Goal: Find specific page/section: Find specific page/section

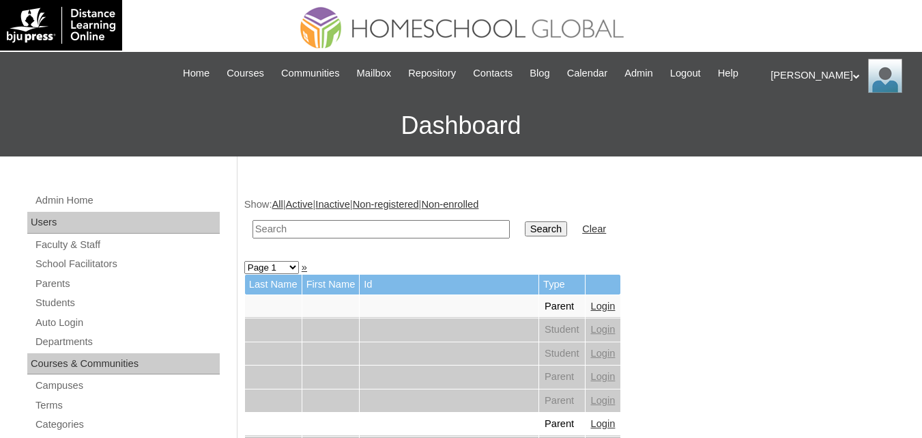
click at [333, 238] on input "text" at bounding box center [381, 229] width 257 height 18
paste input "Juliene Marie"
type input "Juliene Marie"
click at [525, 236] on input "Search" at bounding box center [546, 228] width 42 height 15
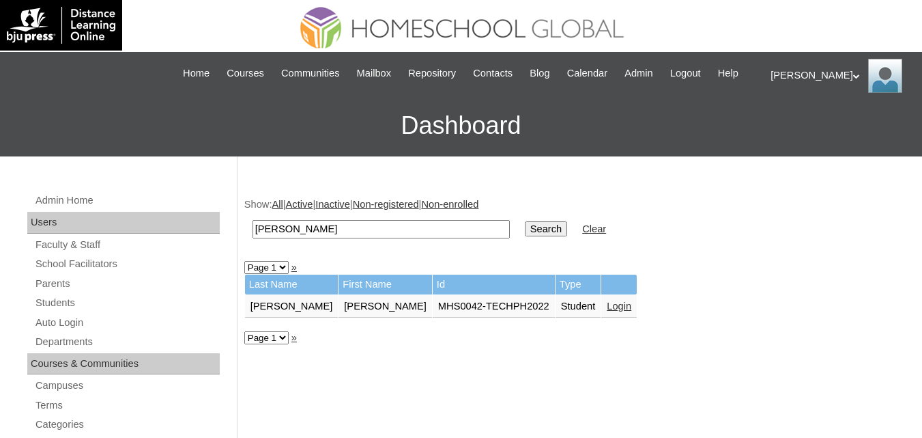
click at [607, 311] on link "Login" at bounding box center [619, 305] width 25 height 11
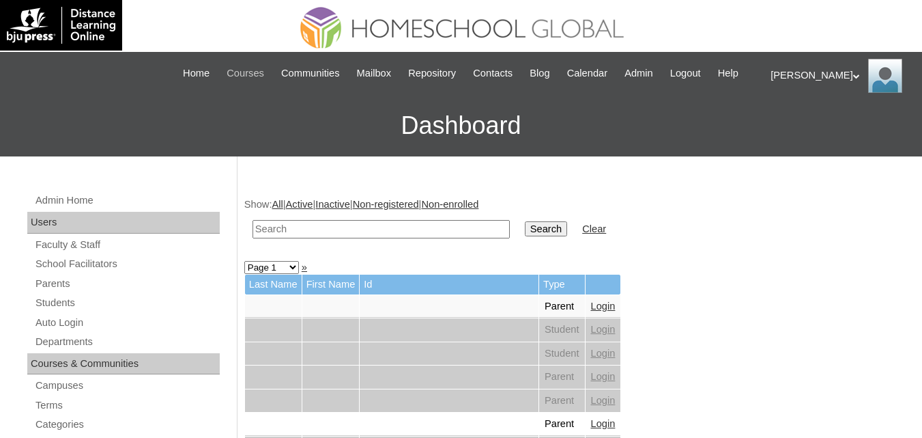
click at [251, 77] on span "Courses" at bounding box center [246, 74] width 38 height 16
